Goal: Task Accomplishment & Management: Manage account settings

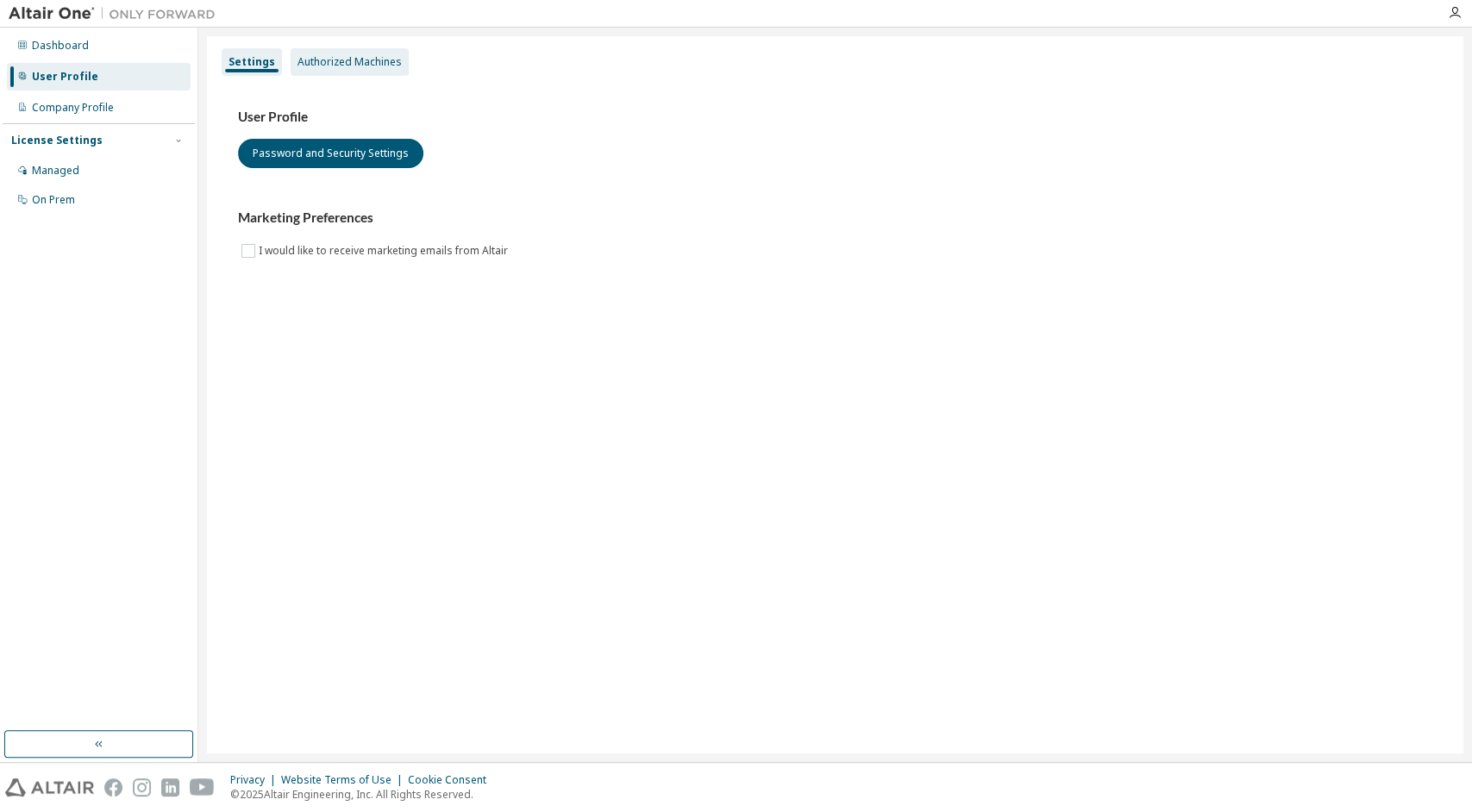
click at [329, 67] on div "Authorized Machines" at bounding box center [349, 62] width 104 height 14
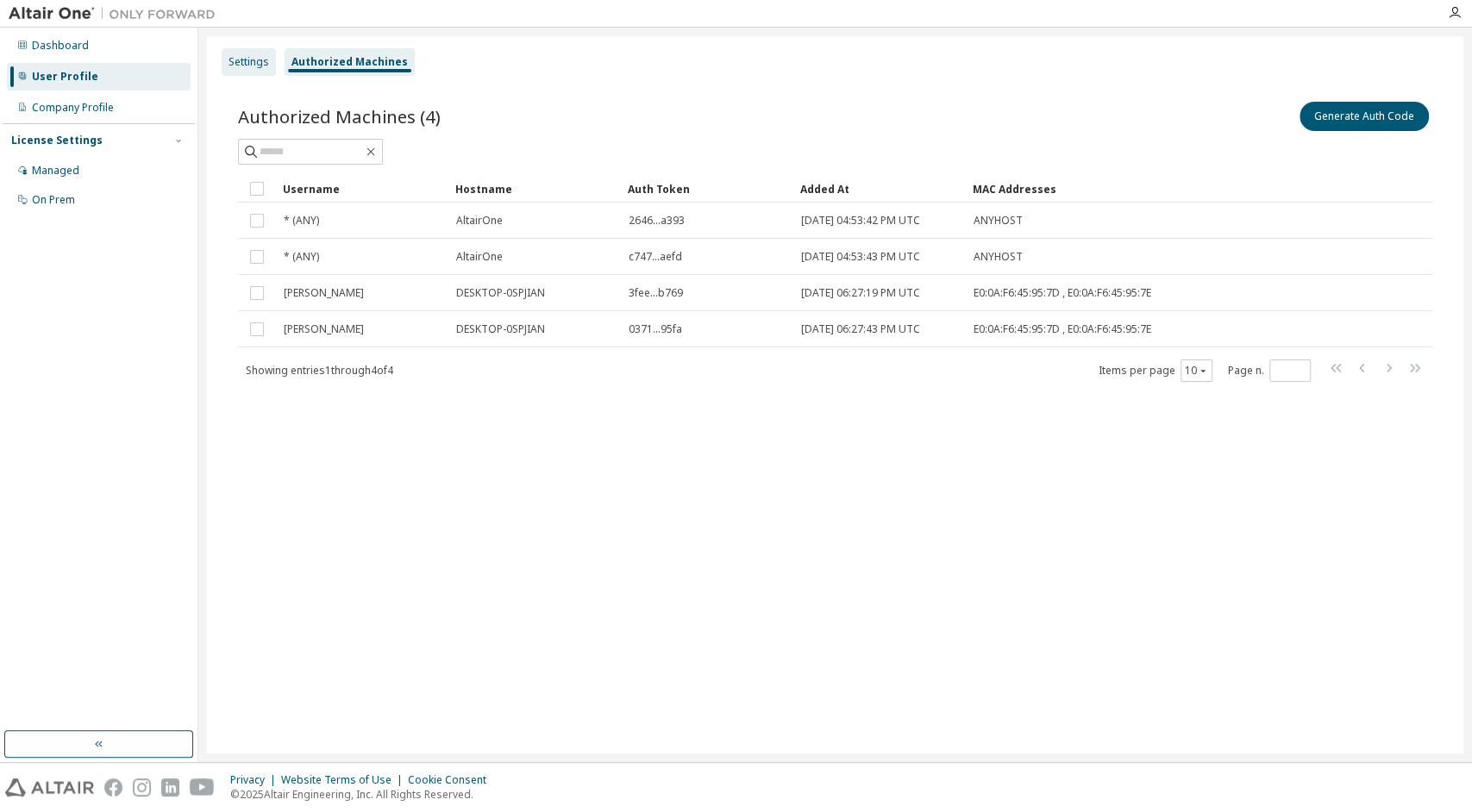
click at [273, 65] on div "Settings" at bounding box center [249, 62] width 55 height 28
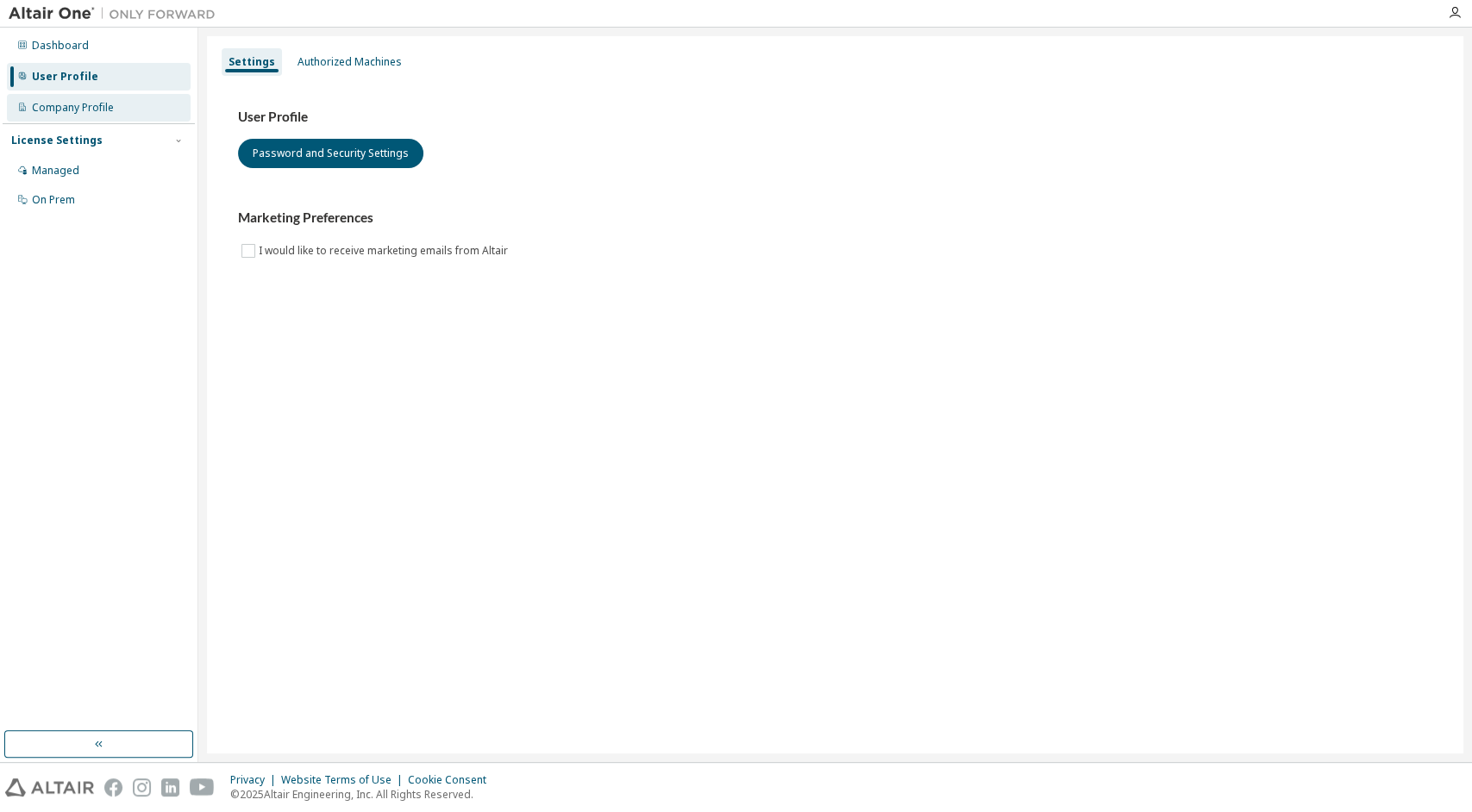
click at [114, 107] on div "Company Profile" at bounding box center [99, 107] width 184 height 28
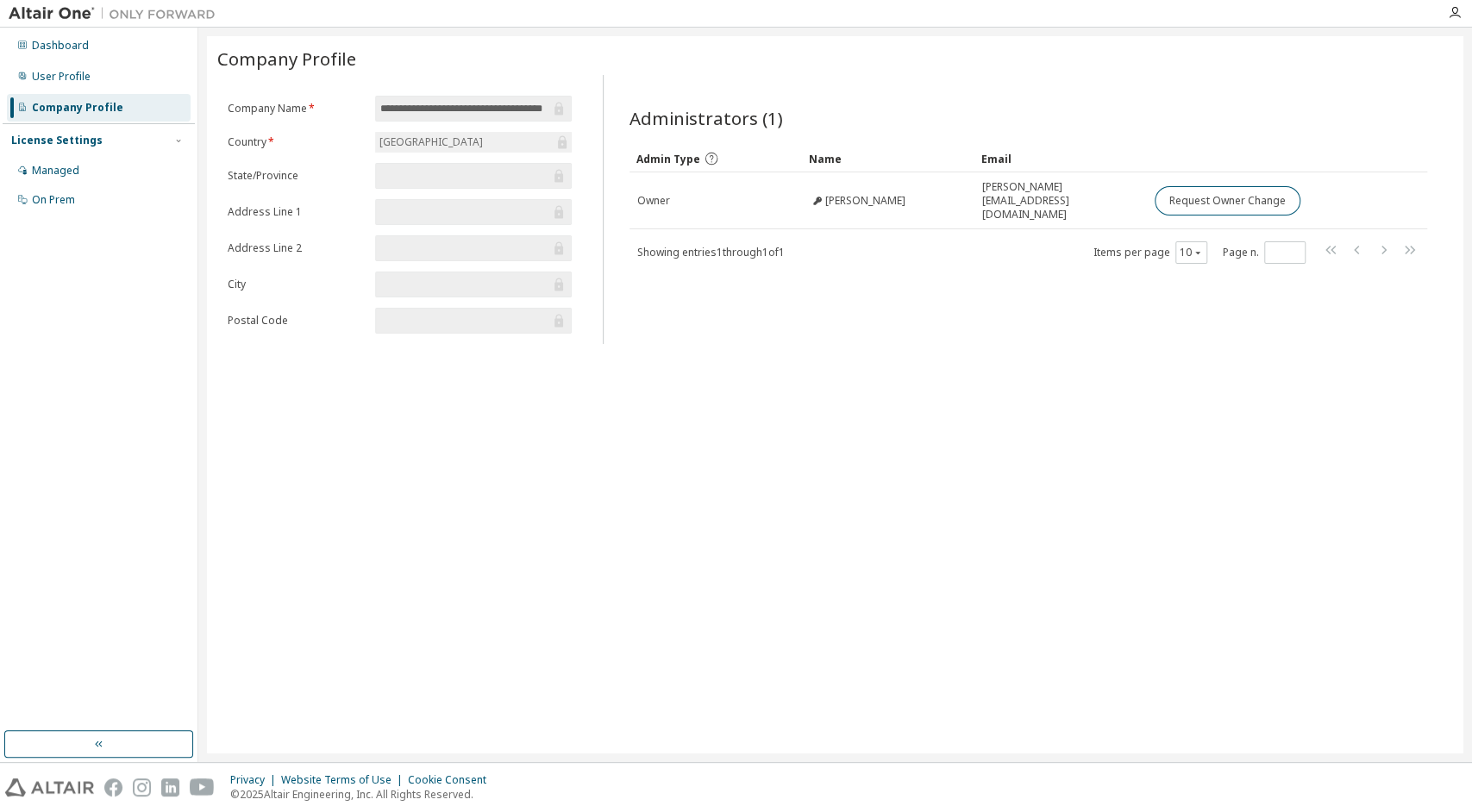
click at [95, 146] on div "License Settings" at bounding box center [99, 140] width 175 height 16
click at [74, 166] on div "Managed" at bounding box center [55, 171] width 48 height 14
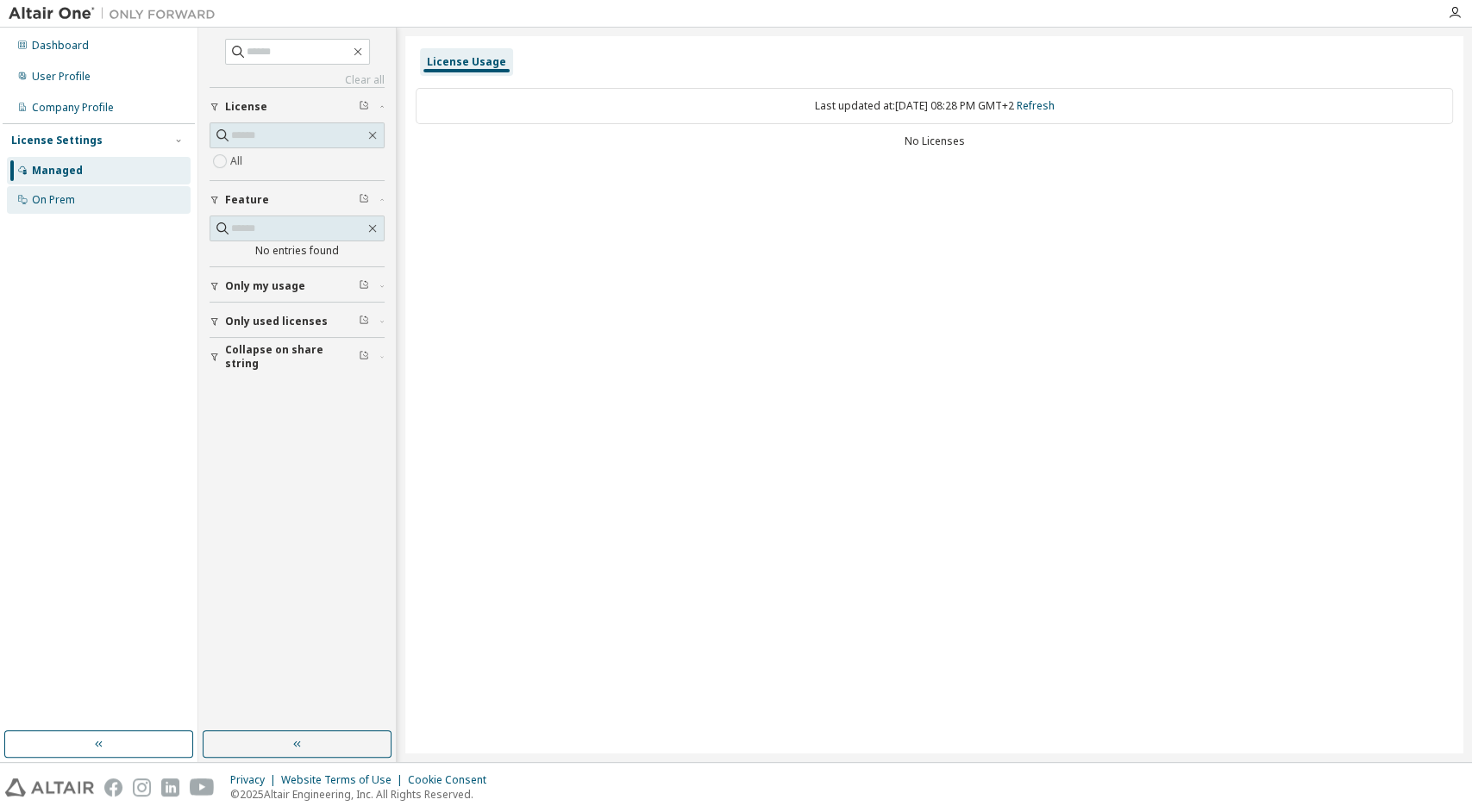
click at [75, 192] on div "On Prem" at bounding box center [99, 200] width 184 height 28
